Goal: Browse casually: Explore the website without a specific task or goal

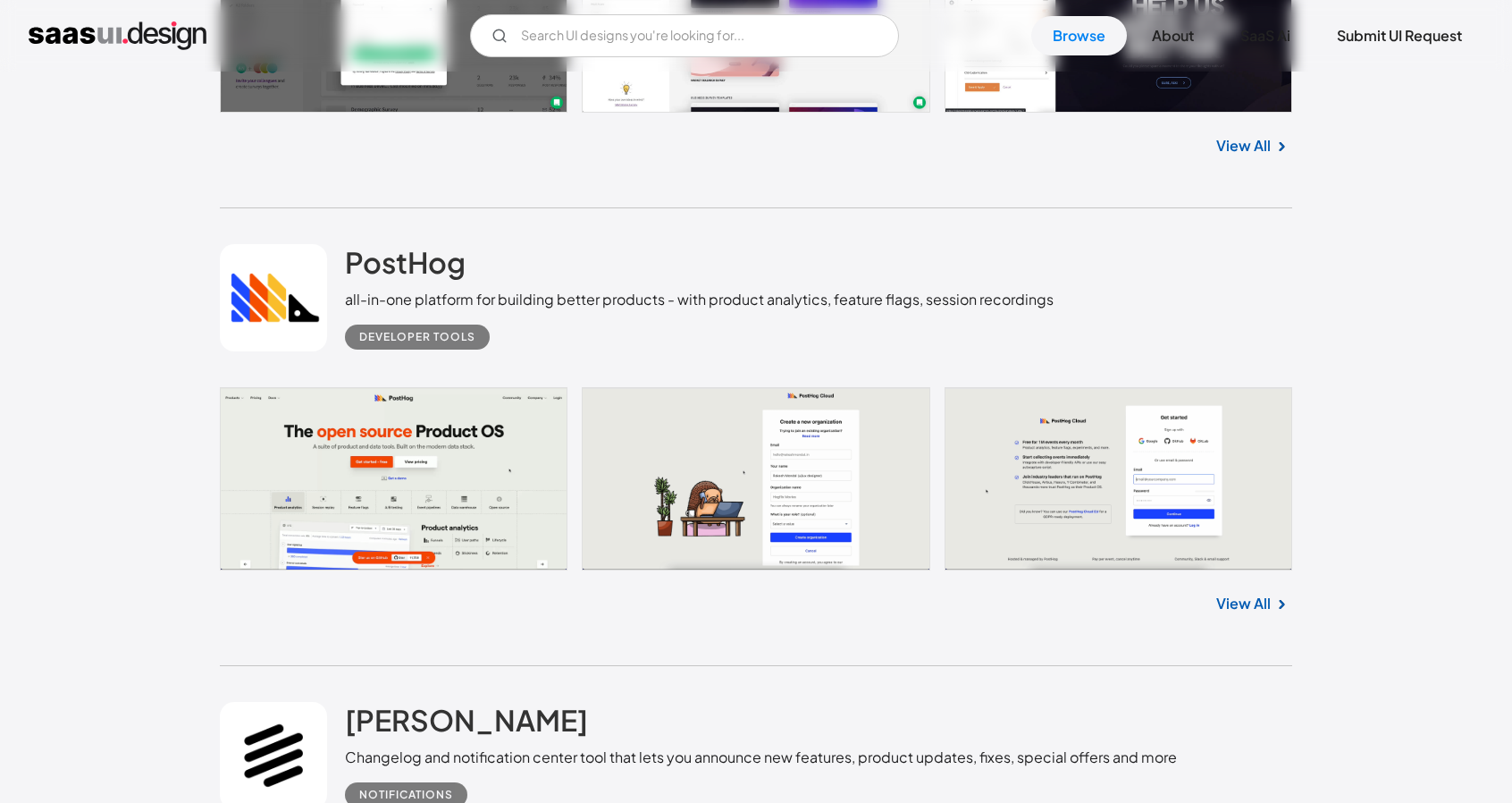
scroll to position [2592, 0]
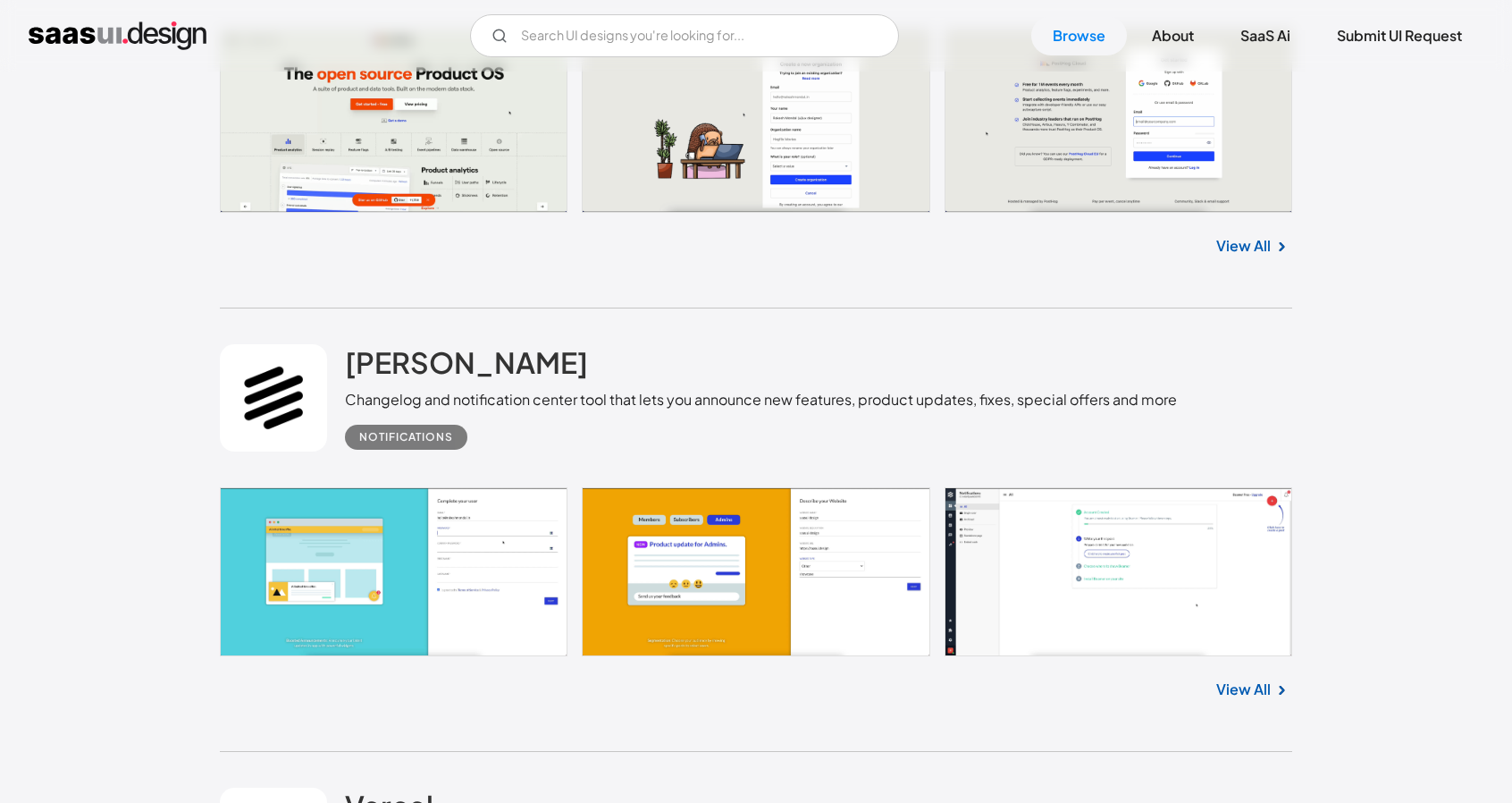
click at [511, 550] on link at bounding box center [756, 571] width 1072 height 169
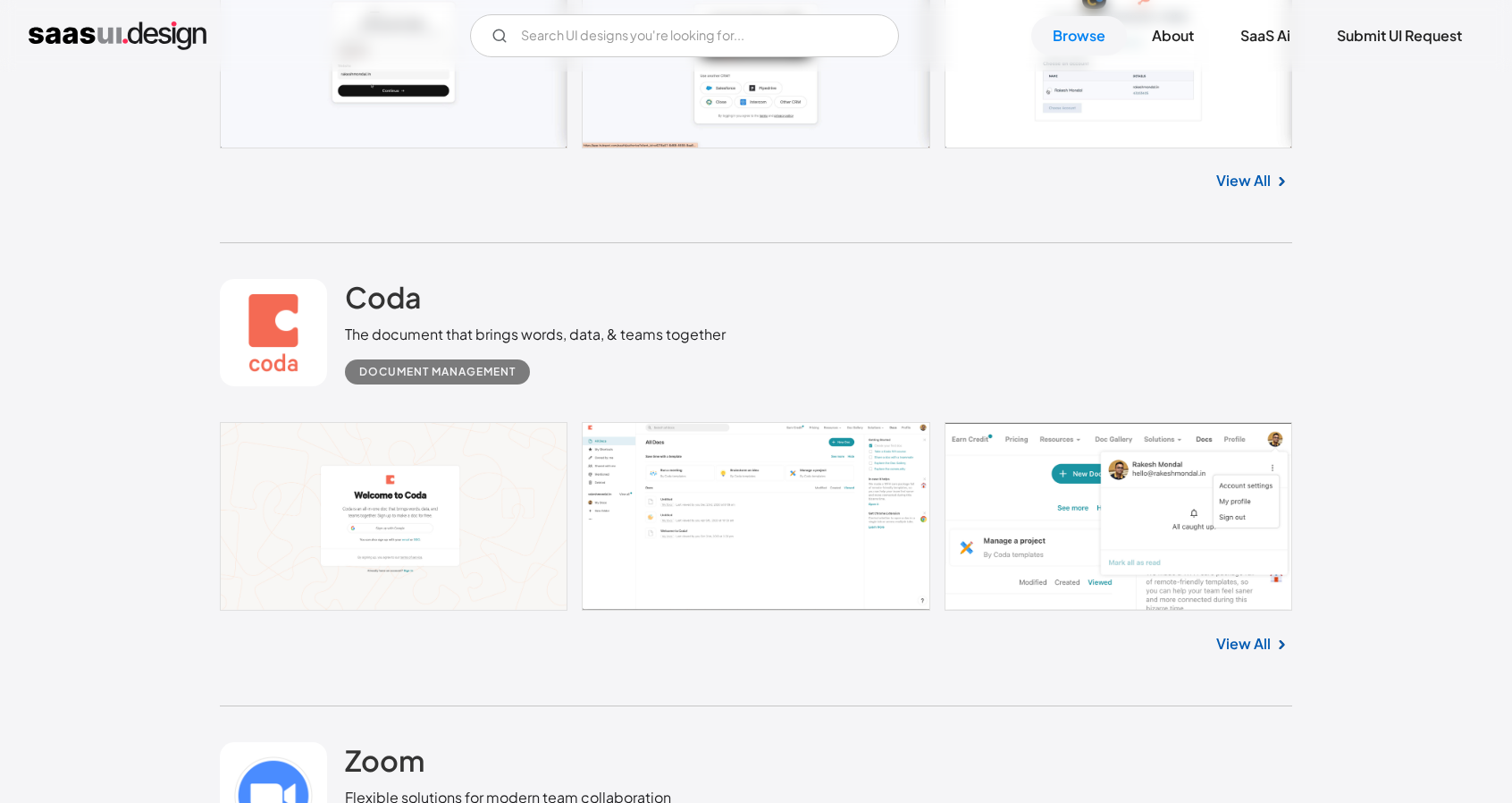
scroll to position [447, 0]
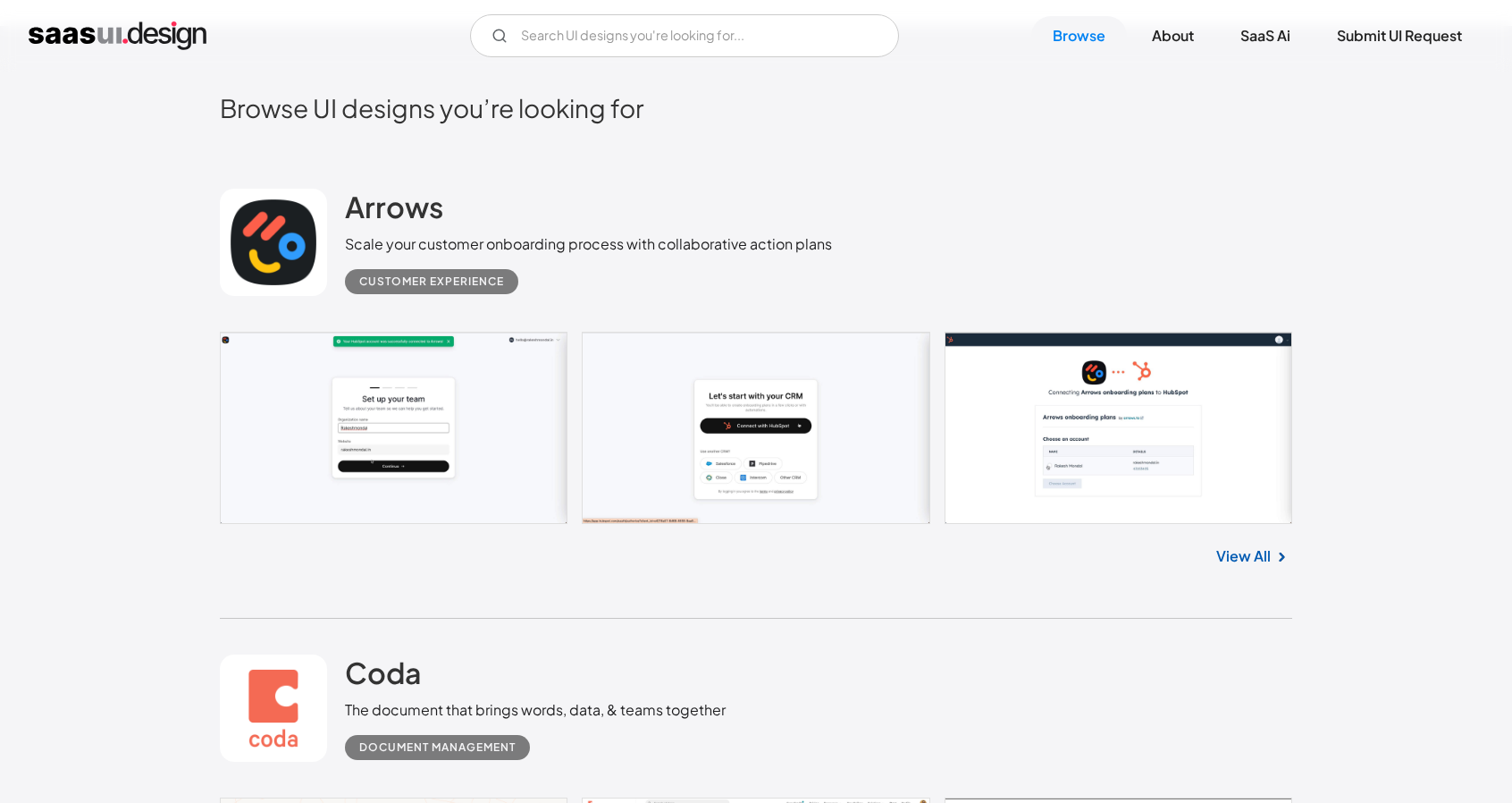
click at [451, 433] on link at bounding box center [756, 428] width 1072 height 192
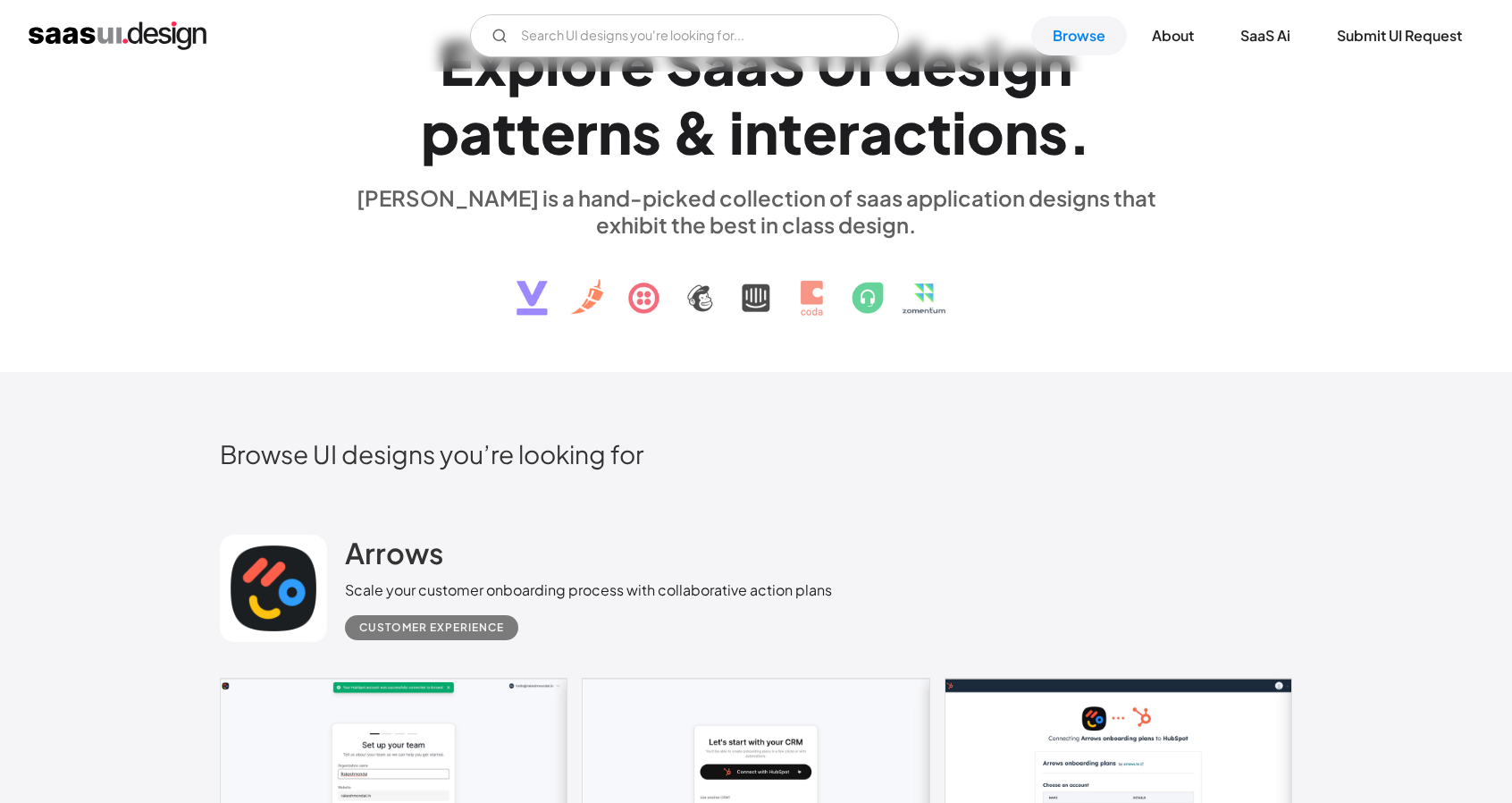
scroll to position [0, 0]
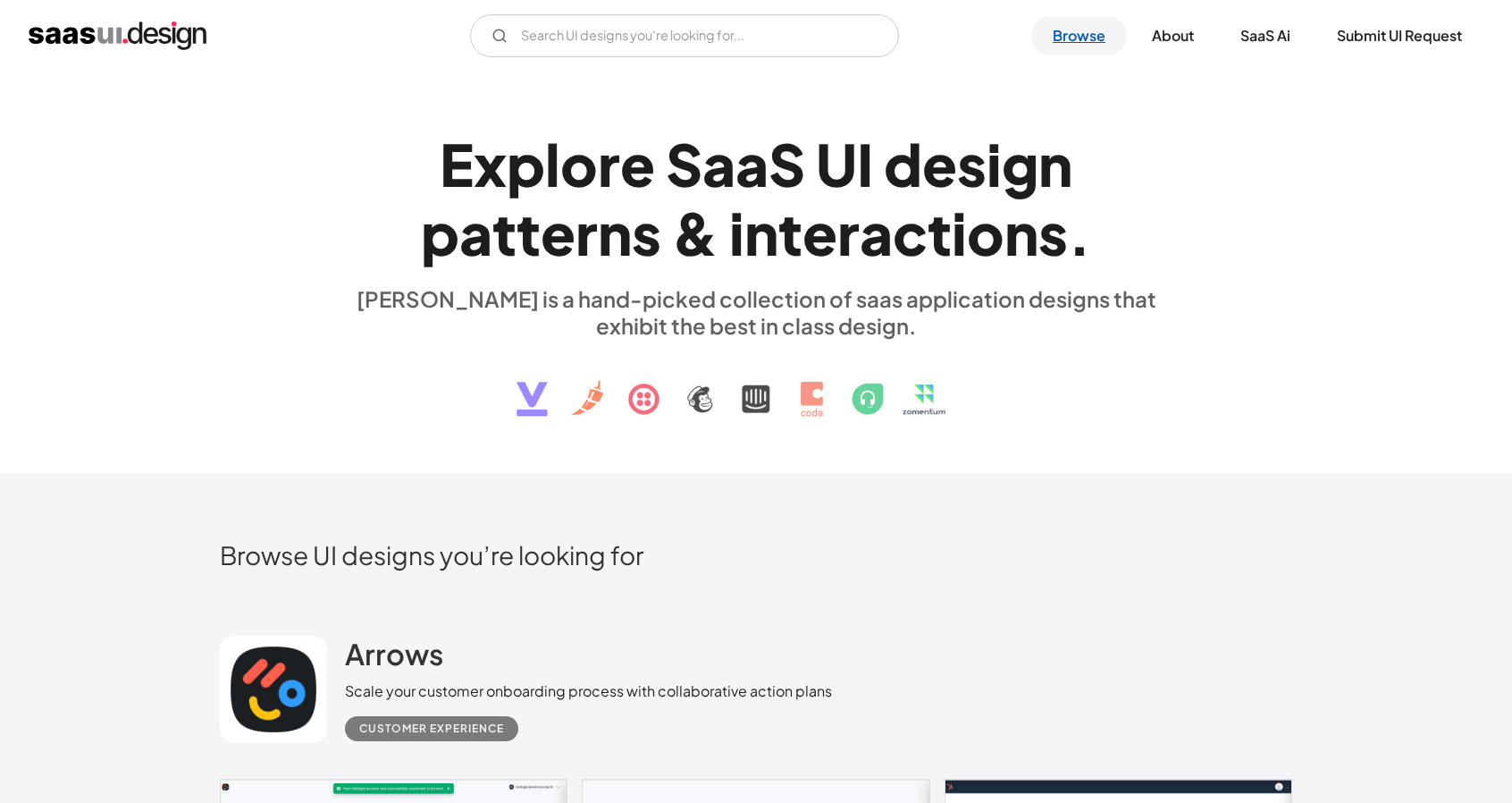
click at [1104, 30] on link "Browse" at bounding box center [1079, 36] width 96 height 40
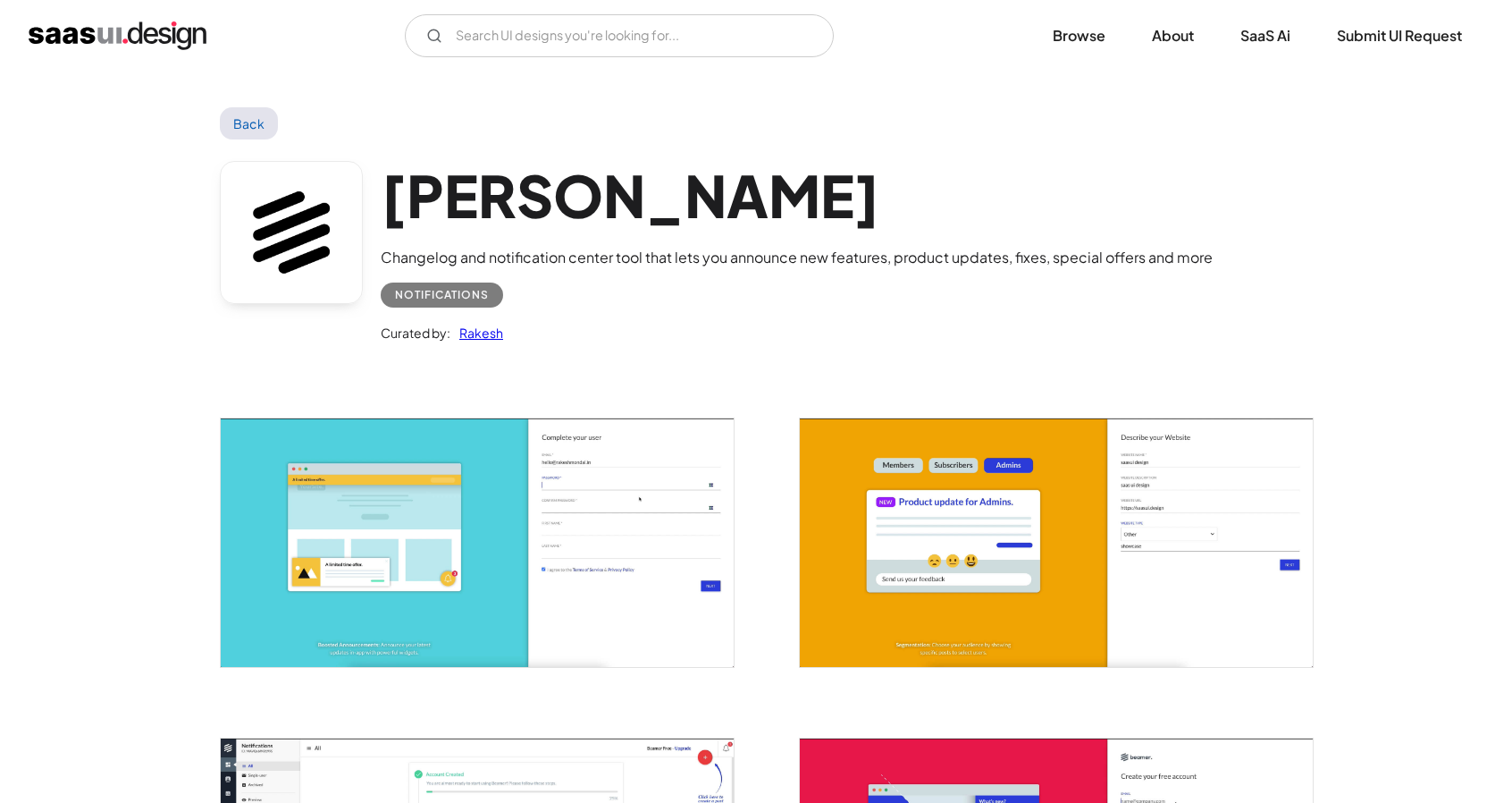
click at [235, 112] on link "Back" at bounding box center [249, 123] width 58 height 32
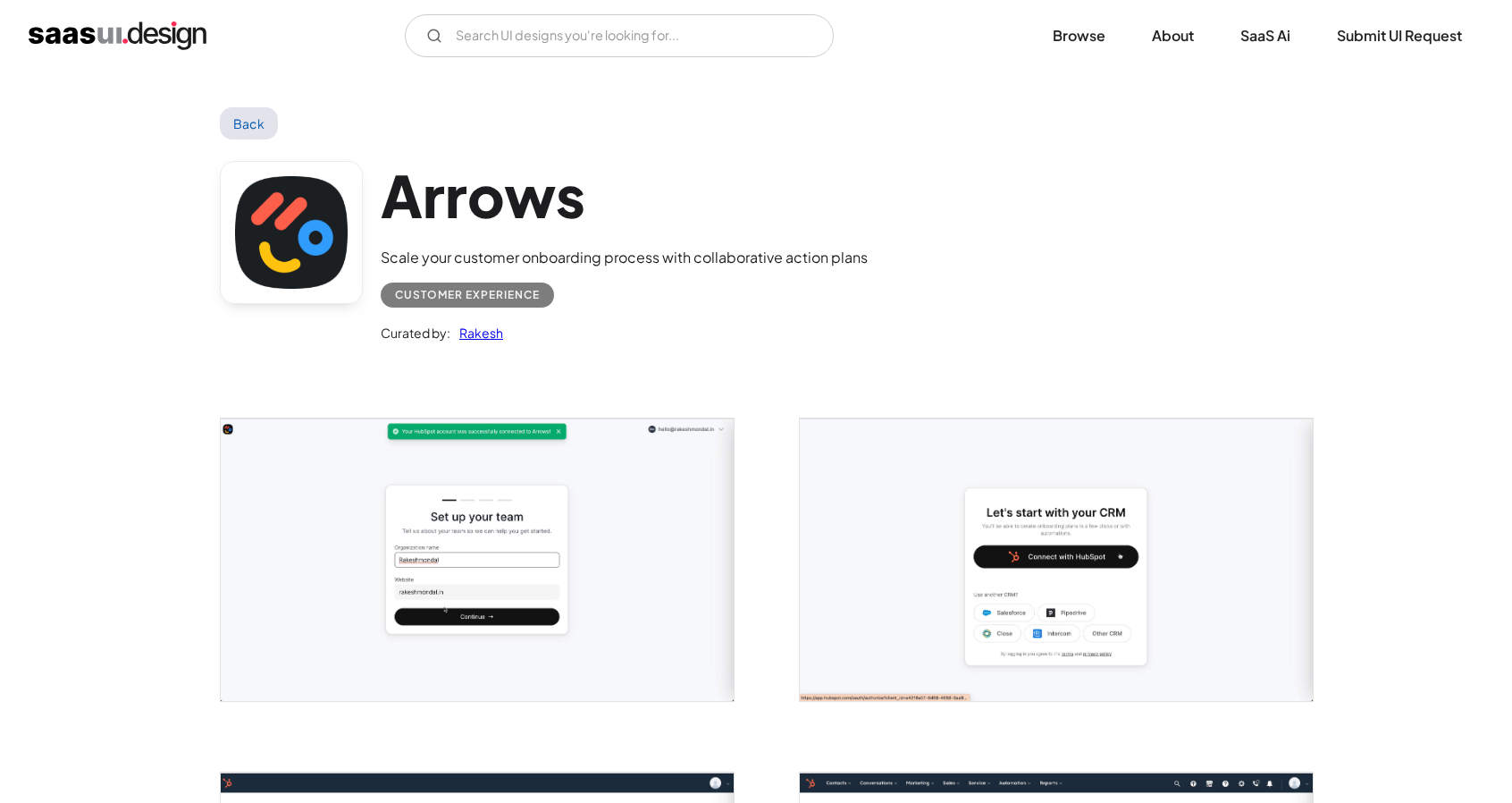
click at [501, 571] on img "open lightbox" at bounding box center [478, 559] width 513 height 283
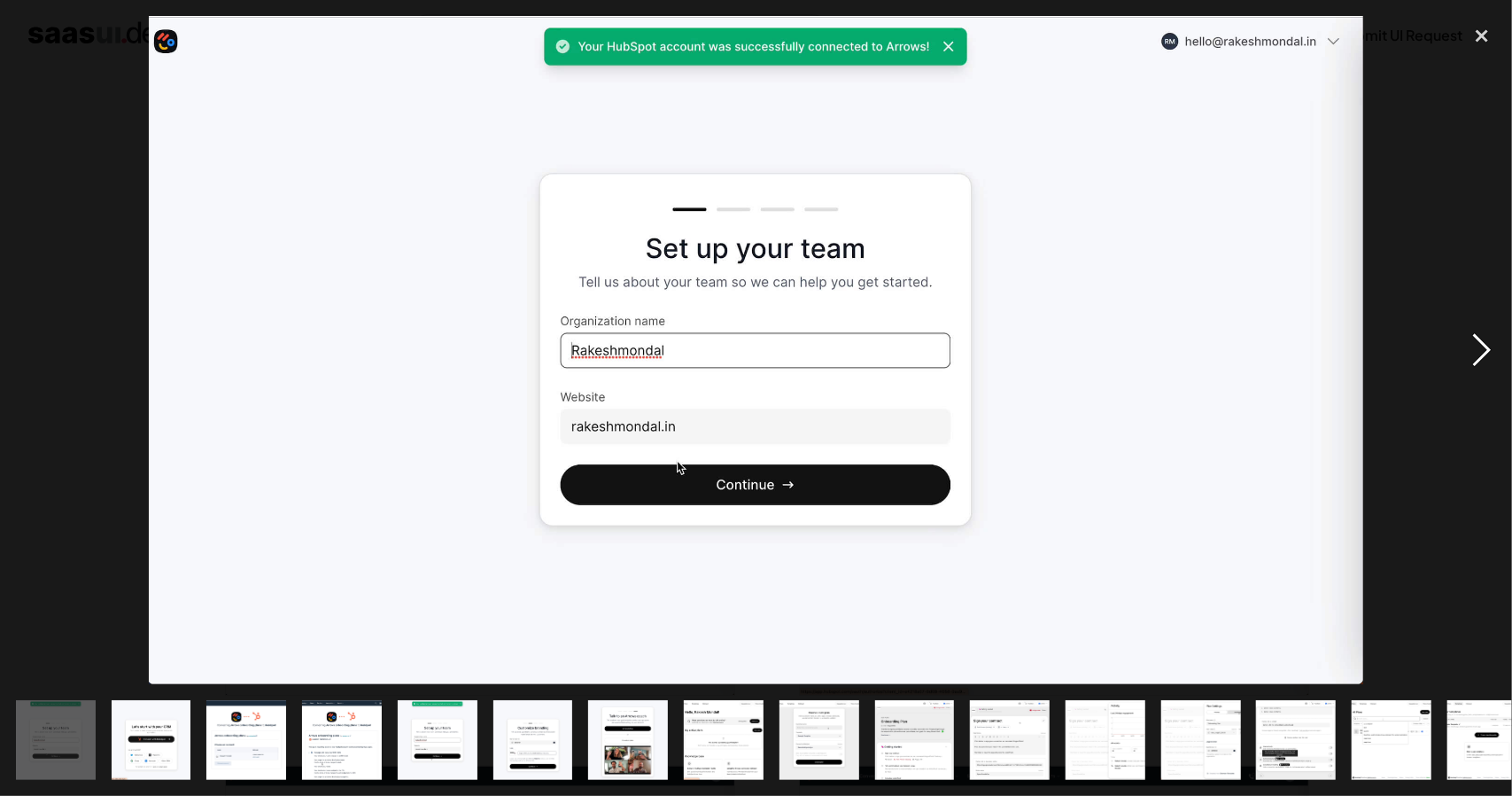
click at [1480, 337] on div "next image" at bounding box center [1481, 350] width 60 height 668
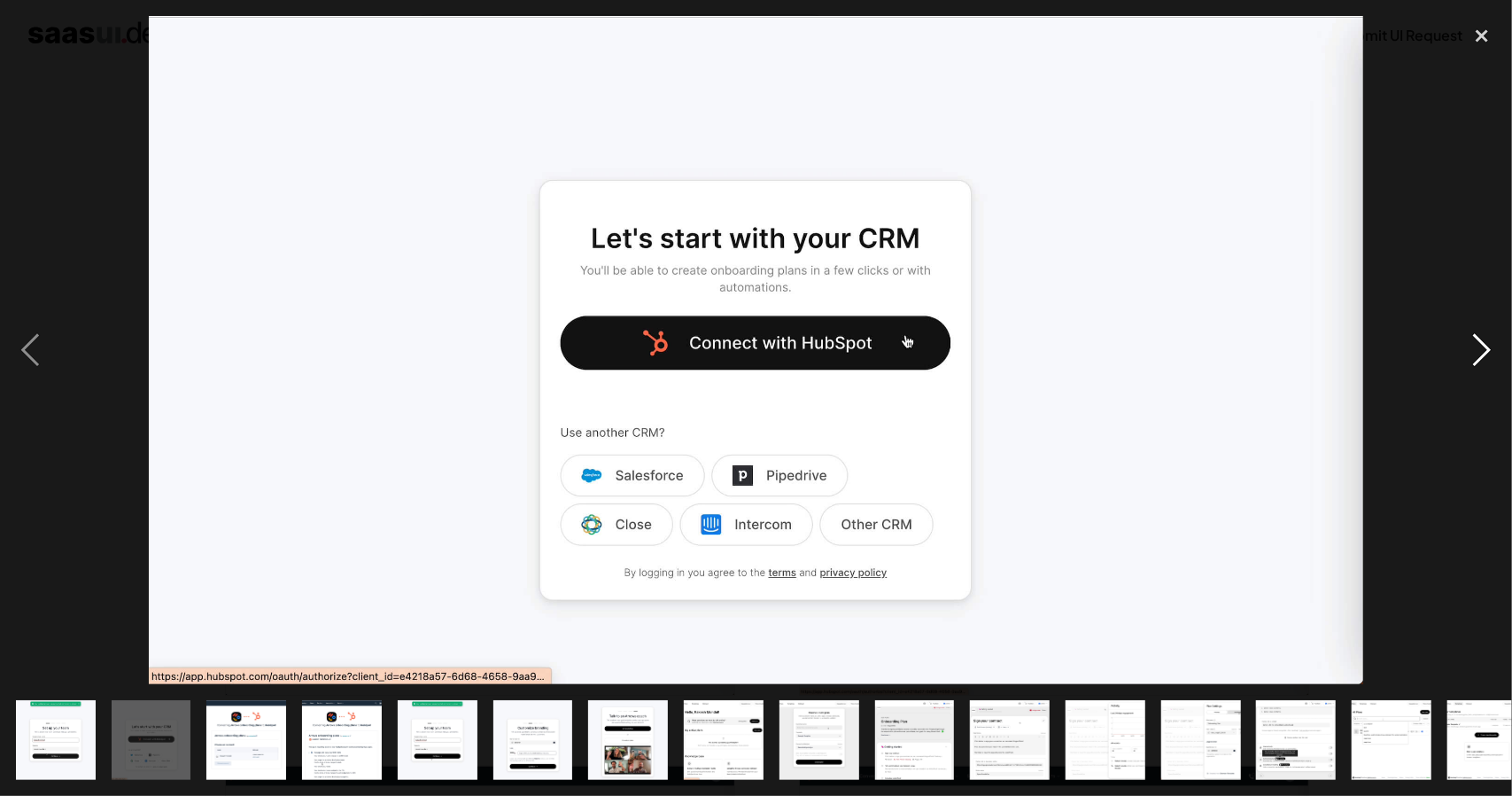
click at [1480, 337] on div "next image" at bounding box center [1481, 350] width 60 height 668
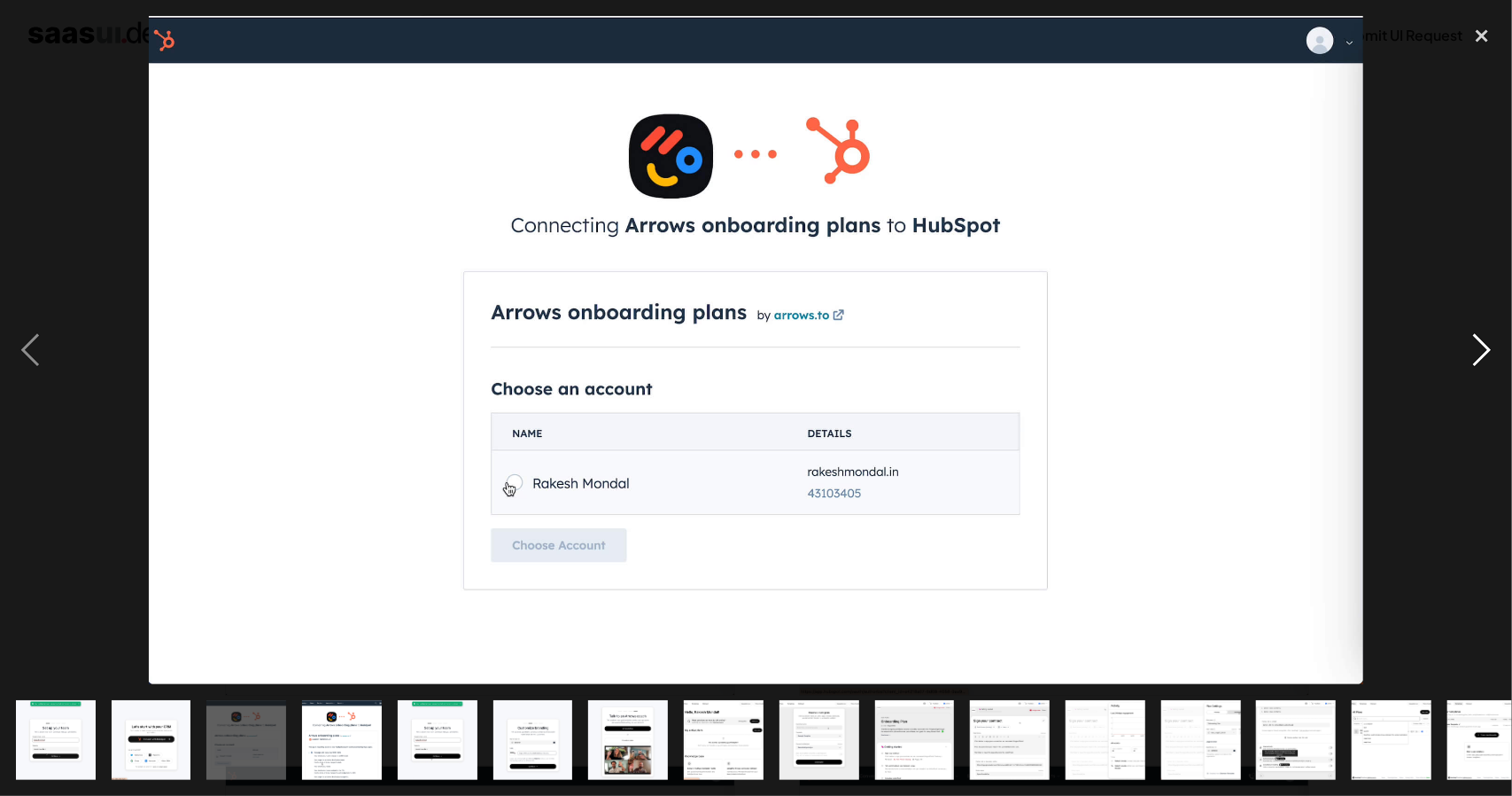
click at [1480, 337] on div "next image" at bounding box center [1481, 350] width 60 height 668
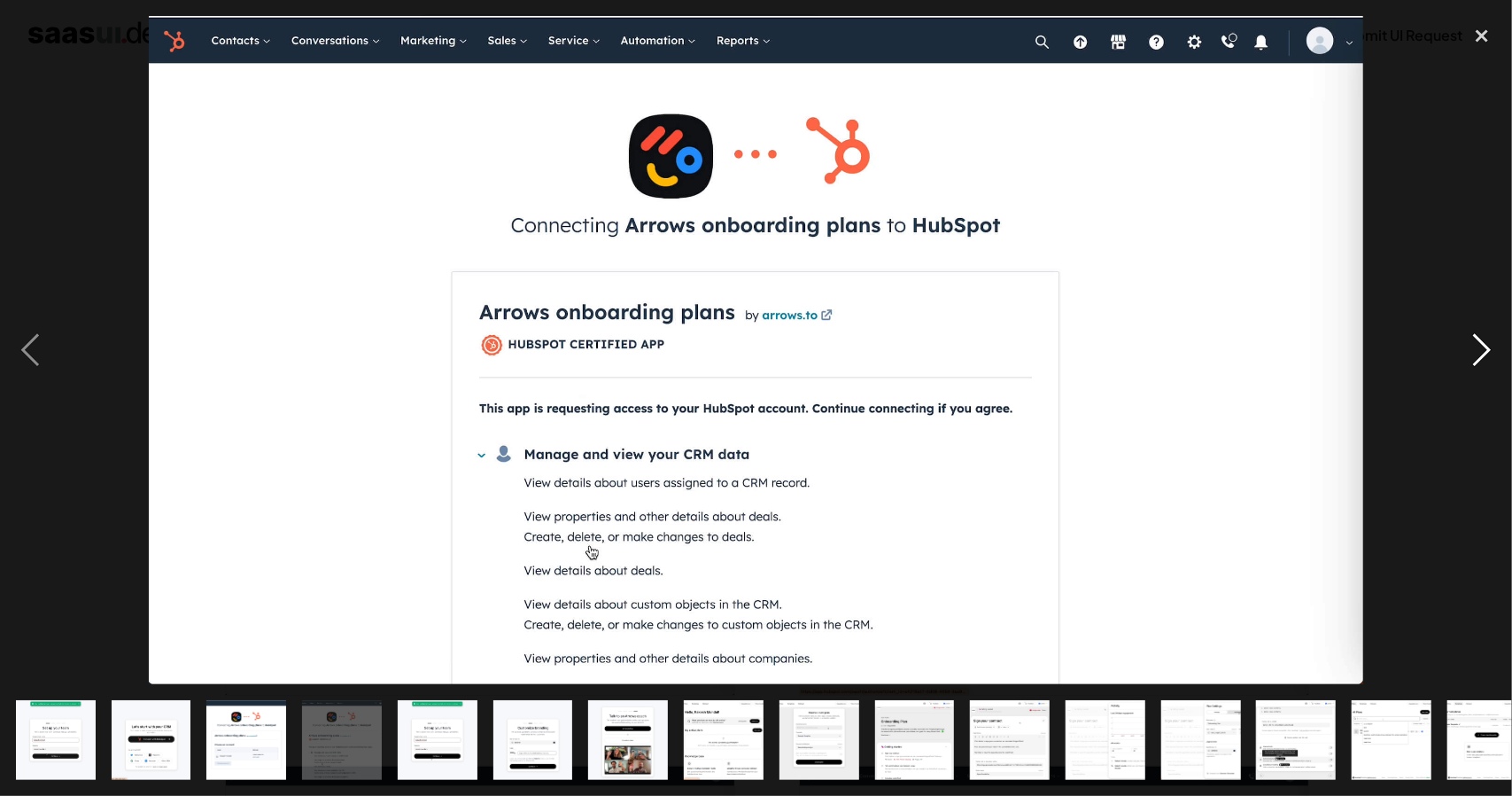
click at [1480, 337] on div "next image" at bounding box center [1481, 350] width 60 height 668
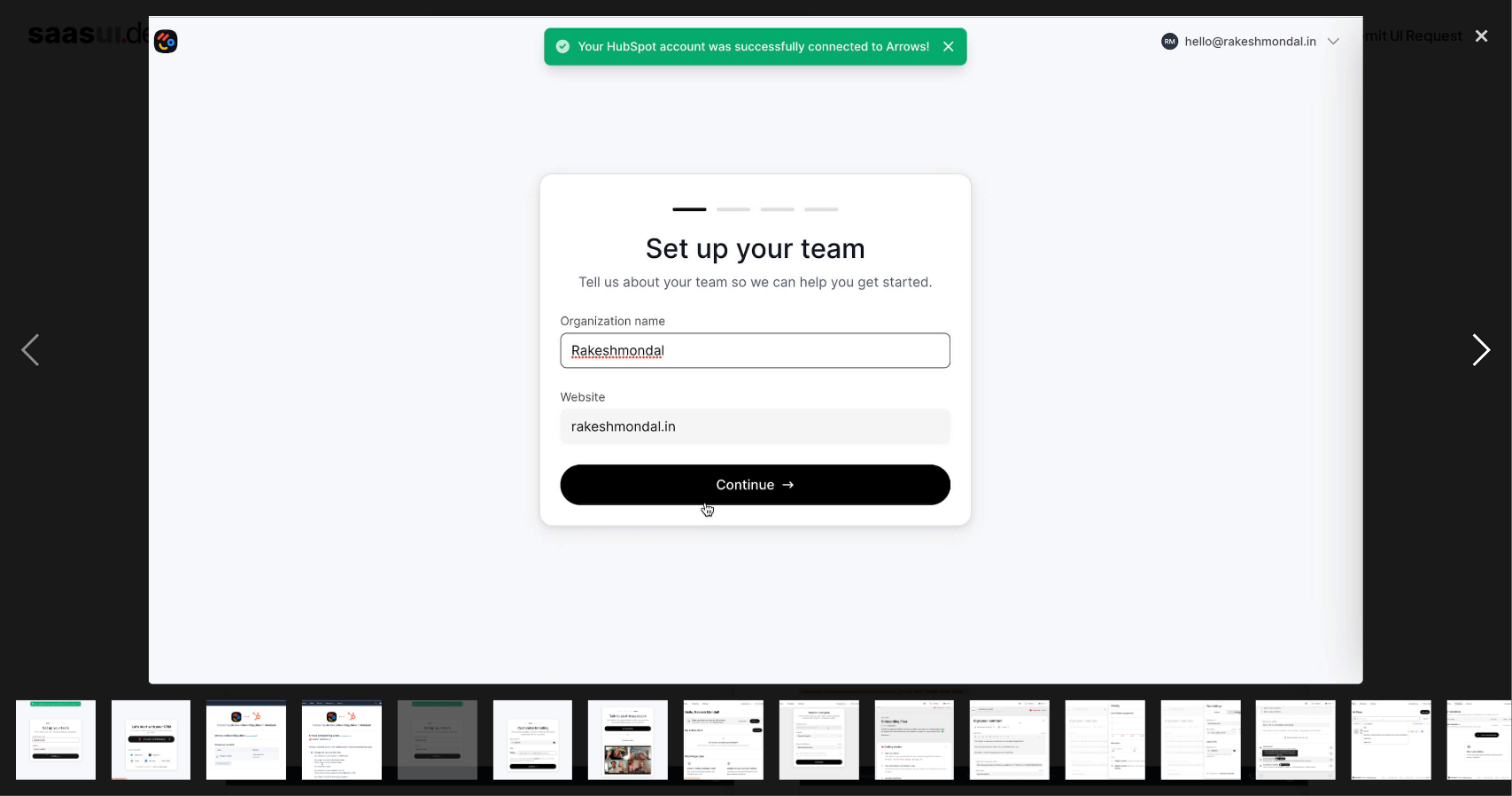
click at [1480, 337] on div "next image" at bounding box center [1481, 350] width 60 height 668
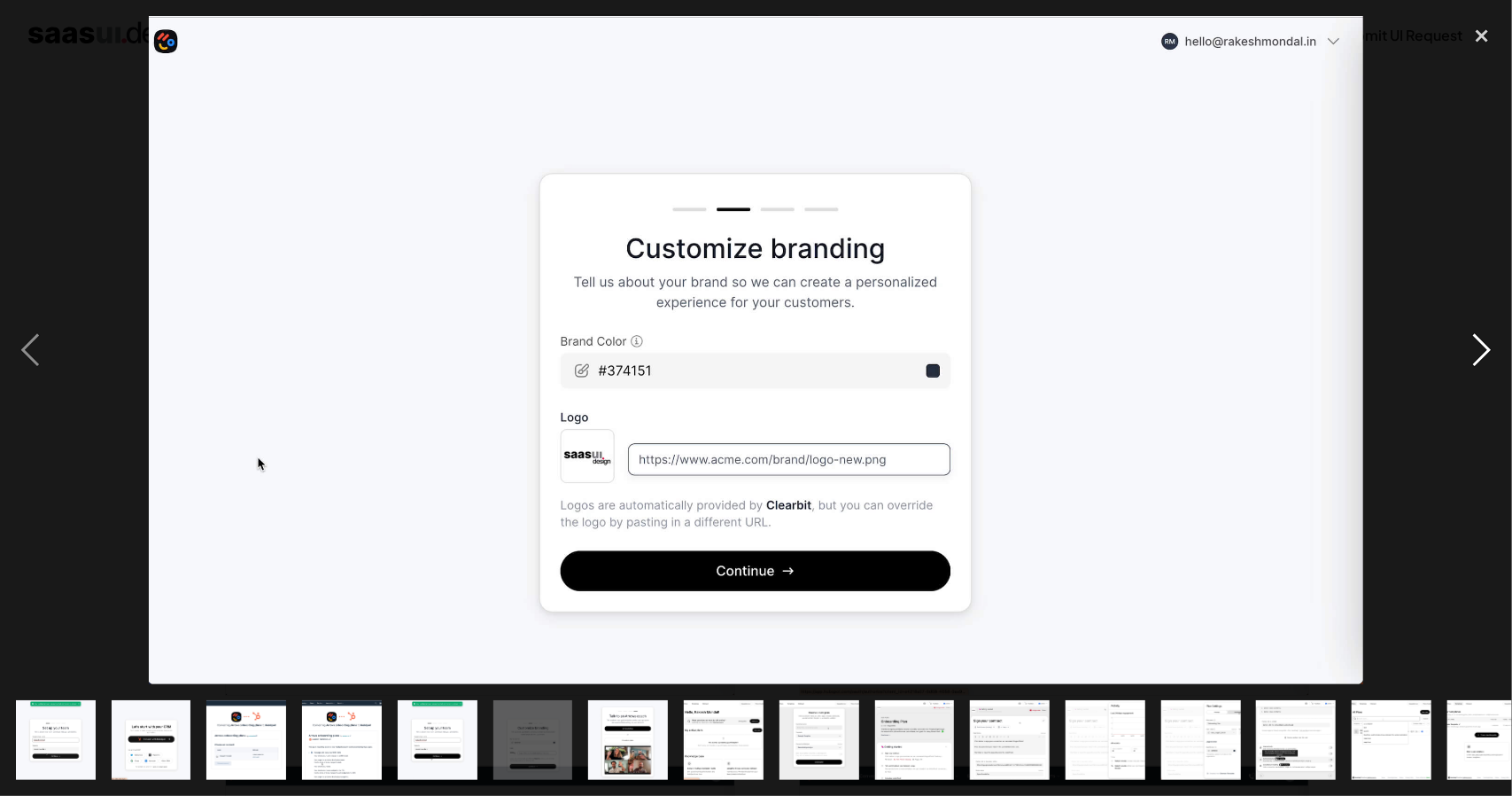
click at [1480, 337] on div "next image" at bounding box center [1481, 350] width 60 height 668
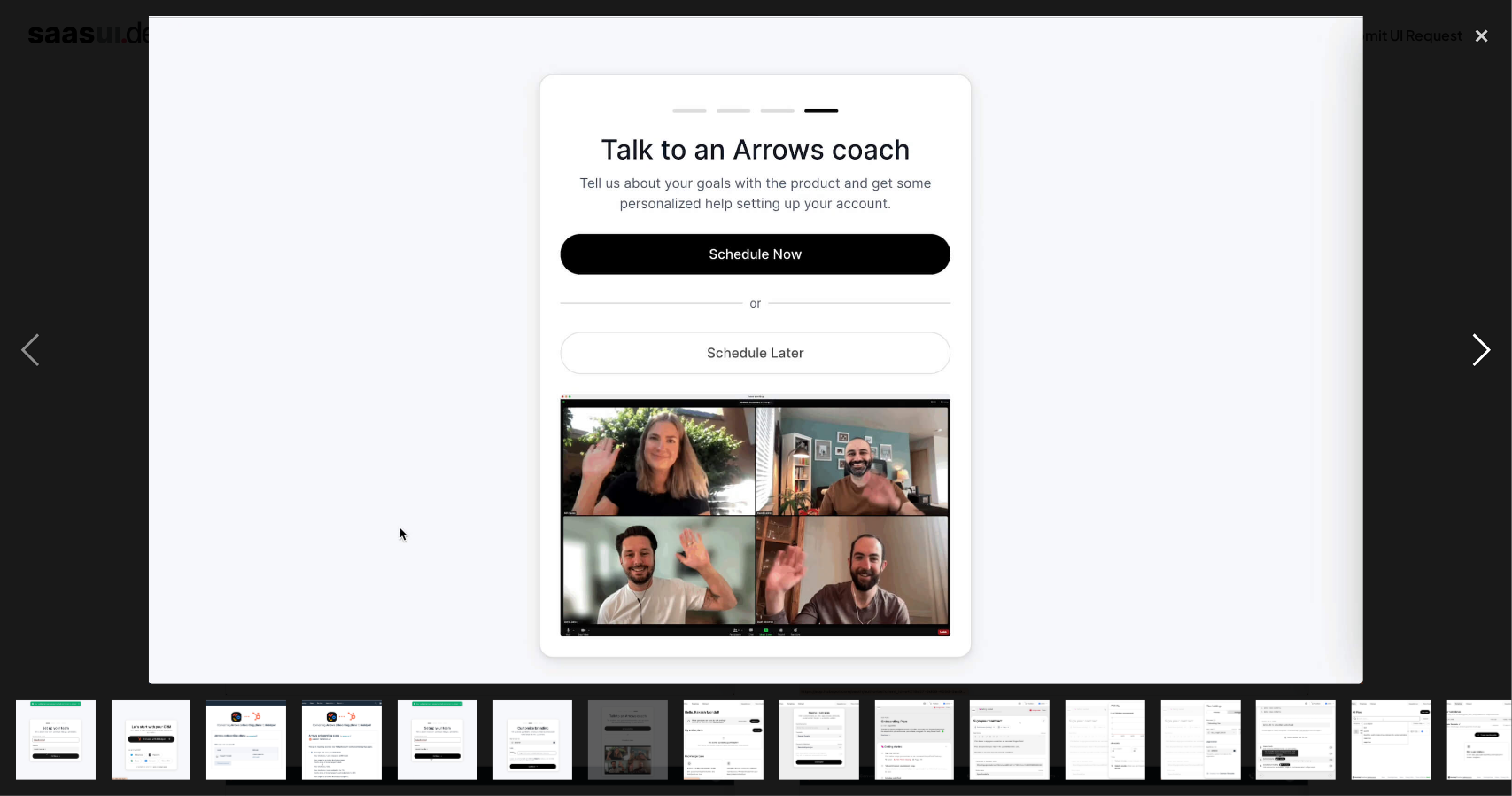
click at [1480, 337] on div "next image" at bounding box center [1481, 350] width 60 height 668
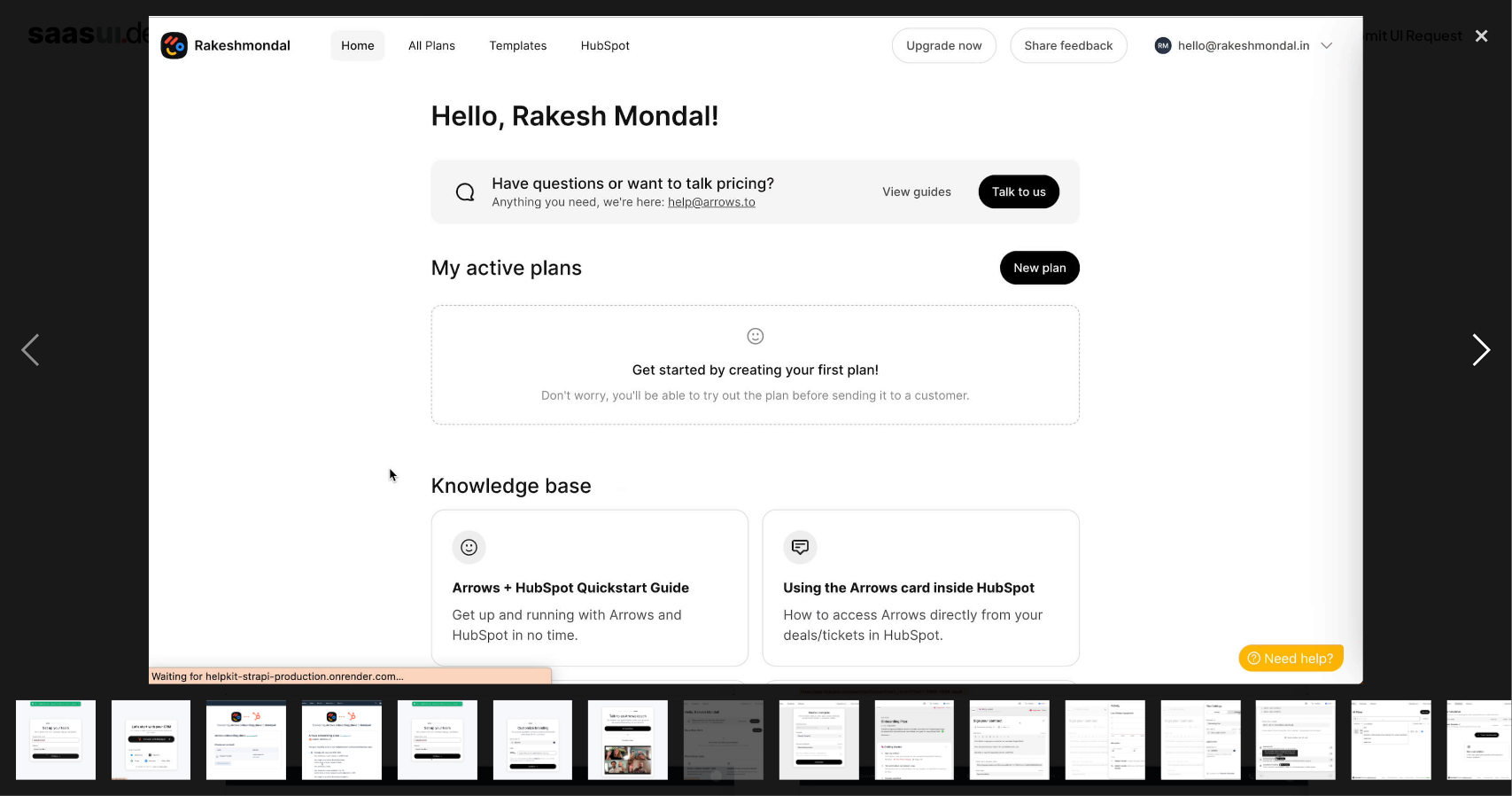
click at [1480, 337] on div "next image" at bounding box center [1481, 350] width 60 height 668
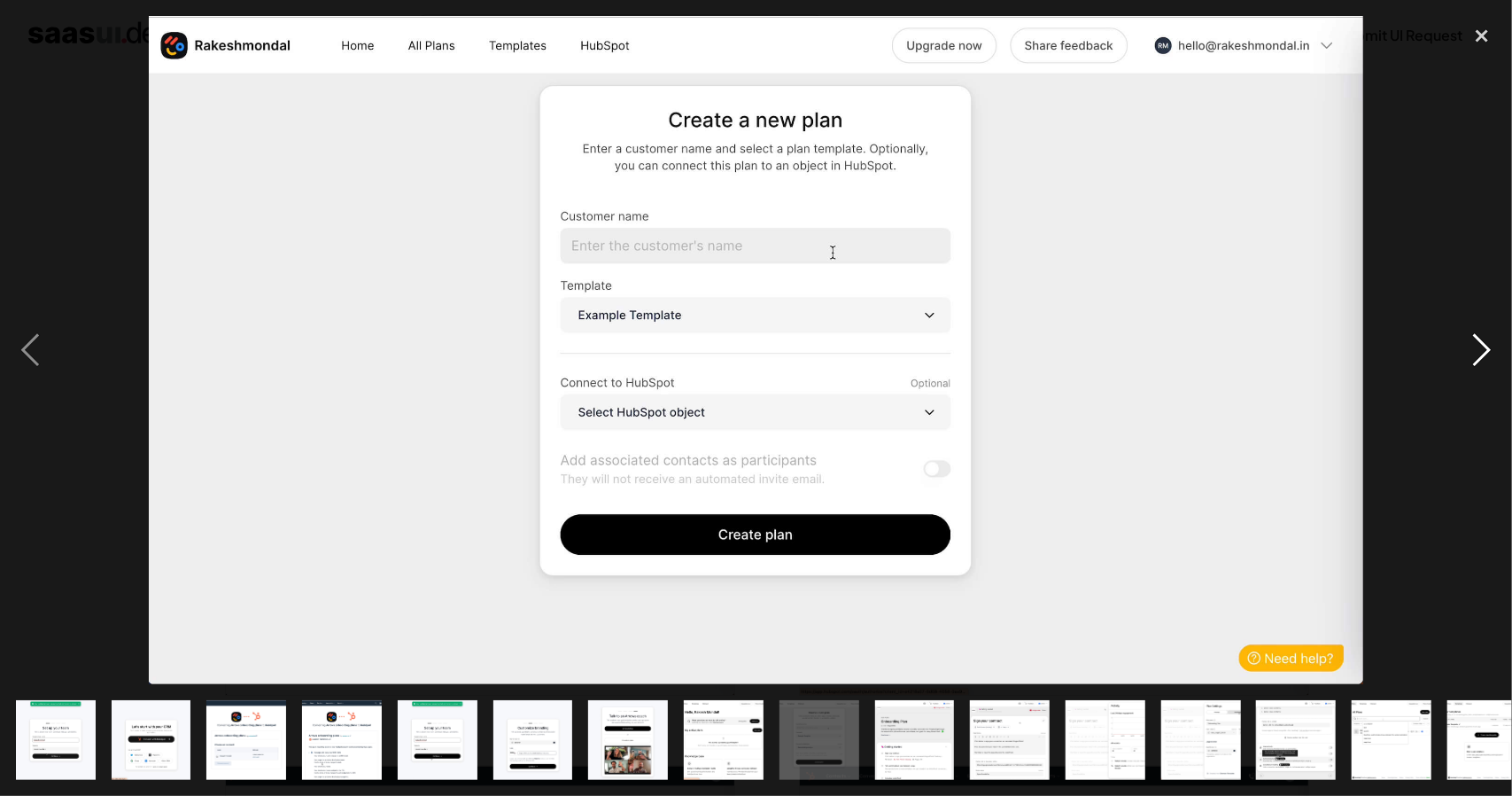
click at [1480, 337] on div "next image" at bounding box center [1481, 350] width 60 height 668
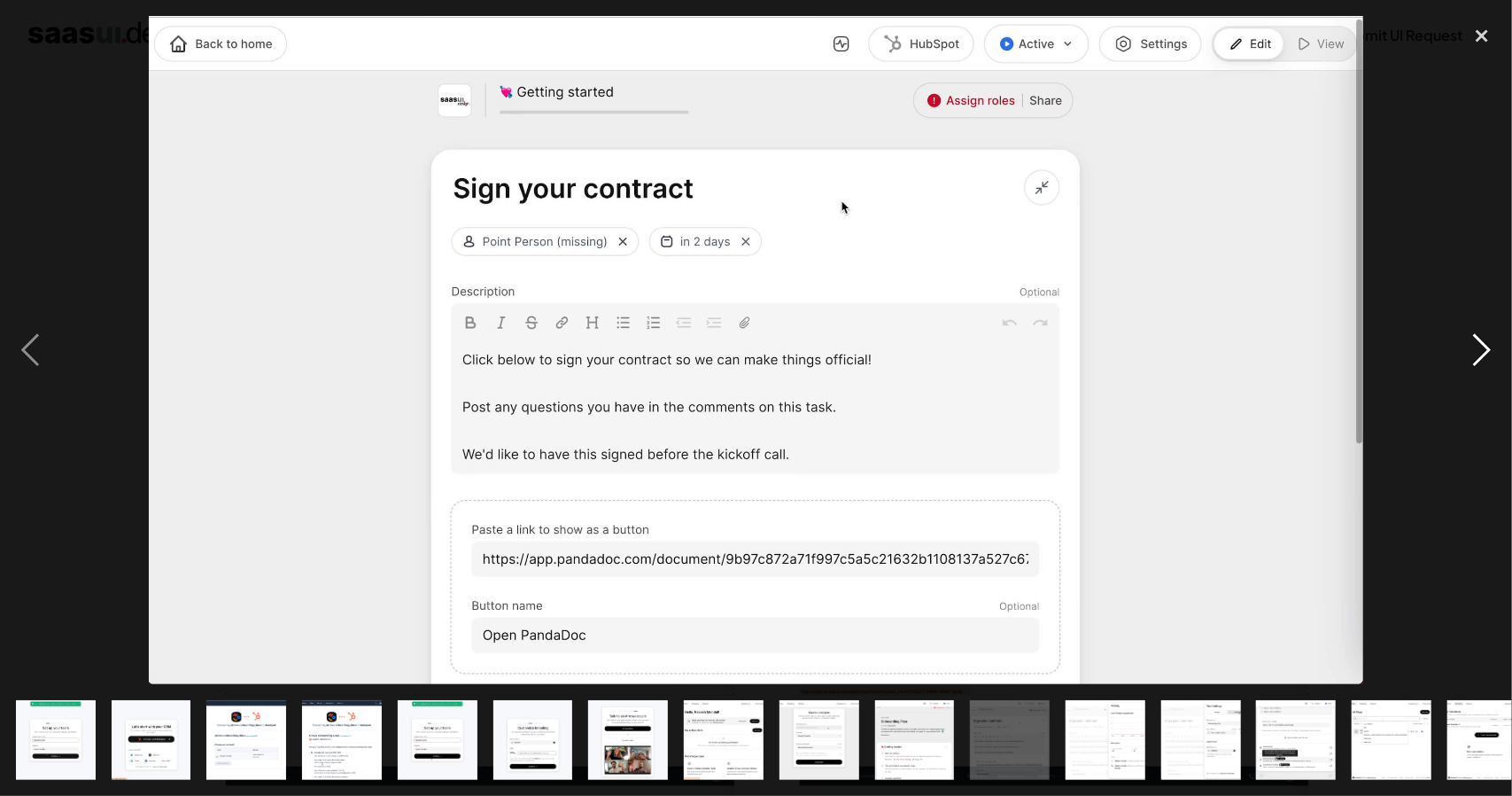
click at [1472, 233] on div "next image" at bounding box center [1481, 350] width 60 height 668
